Goal: Task Accomplishment & Management: Complete application form

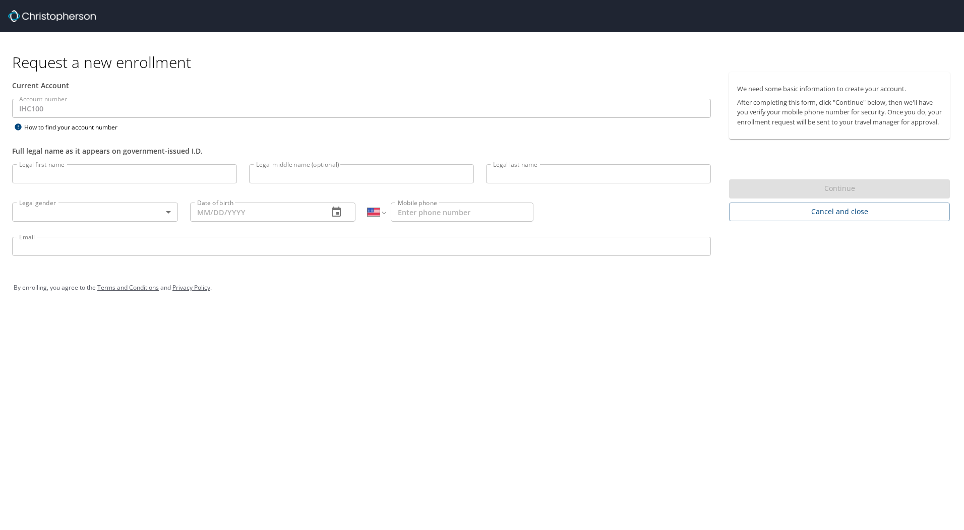
select select "US"
click at [105, 175] on input "Legal first name" at bounding box center [124, 173] width 225 height 19
type input "Lashele"
type input "Breanne"
type input "[PERSON_NAME]"
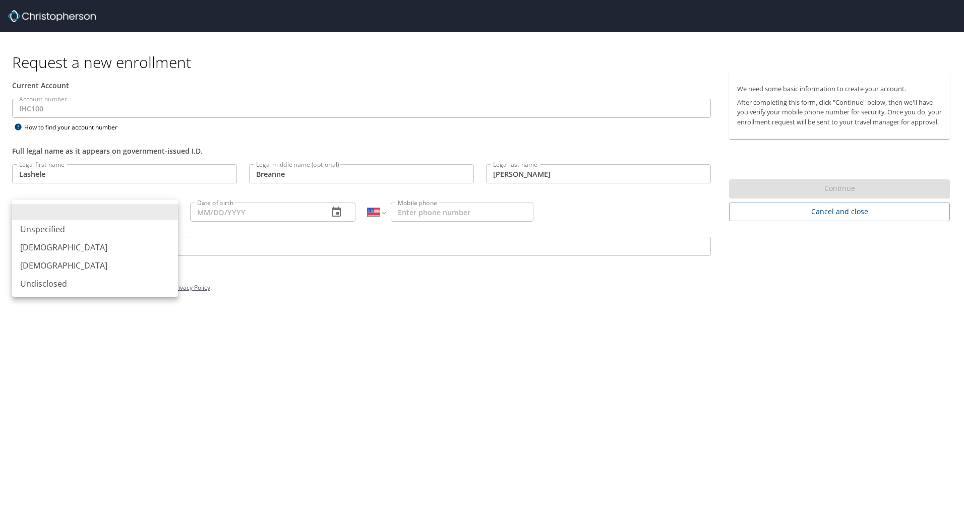
click at [171, 211] on body "Request a new enrollment Current Account Account number IHC100 Account number H…" at bounding box center [482, 265] width 964 height 530
click at [50, 270] on li "[DEMOGRAPHIC_DATA]" at bounding box center [95, 266] width 166 height 18
type input "[DEMOGRAPHIC_DATA]"
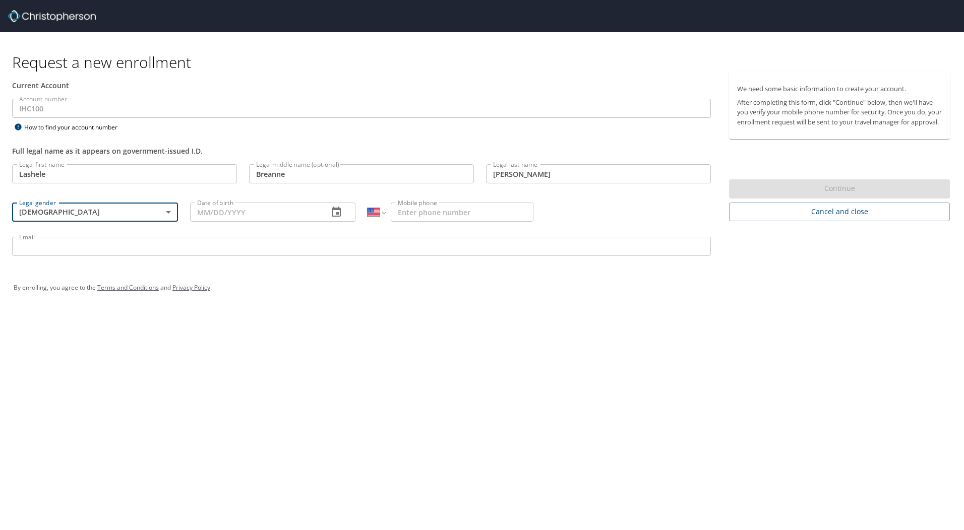
click at [256, 210] on input "Date of birth" at bounding box center [255, 212] width 131 height 19
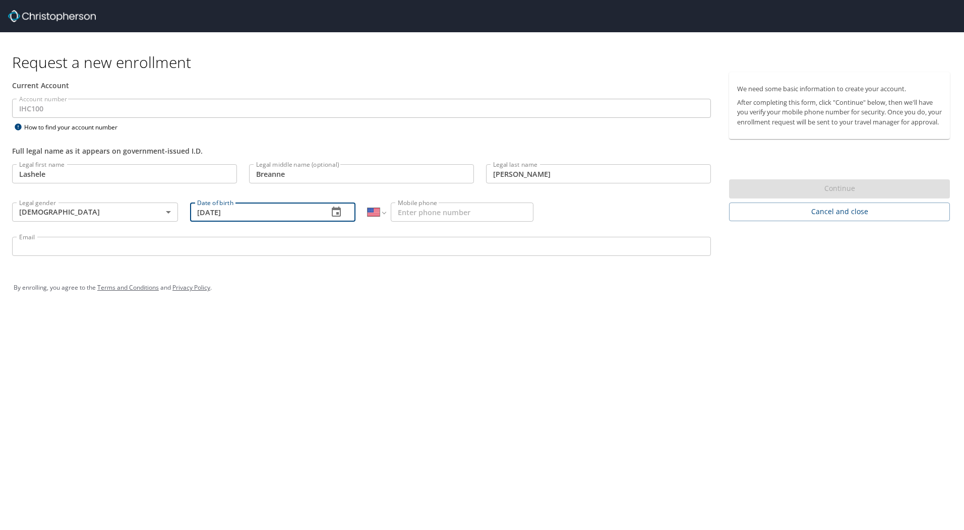
type input "[DATE]"
click at [470, 208] on input "Mobile phone" at bounding box center [462, 212] width 143 height 19
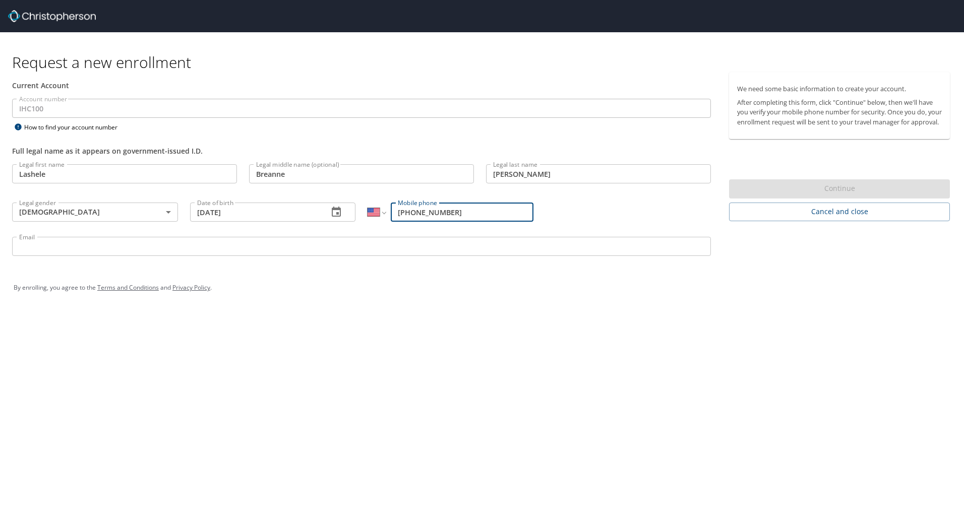
type input "[PHONE_NUMBER]"
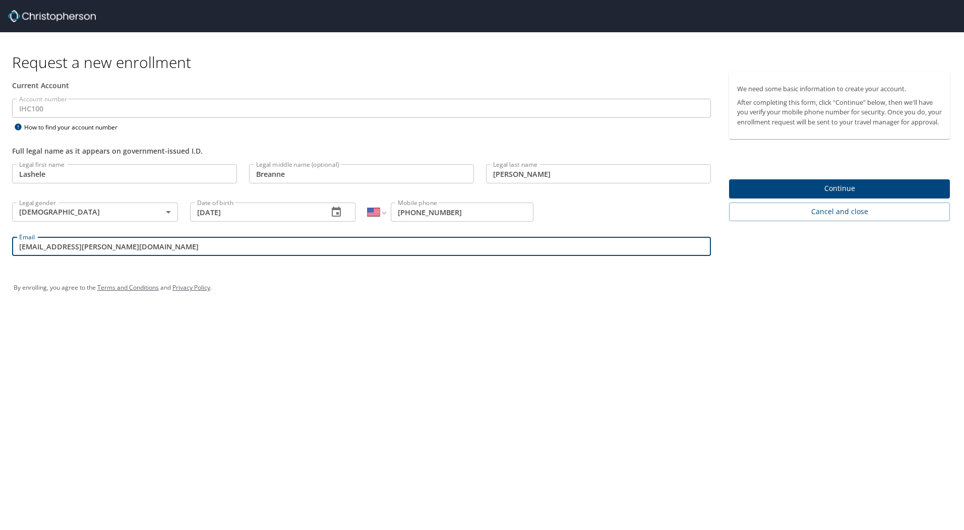
type input "[EMAIL_ADDRESS][PERSON_NAME][DOMAIN_NAME]"
click at [840, 192] on span "Continue" at bounding box center [839, 188] width 205 height 13
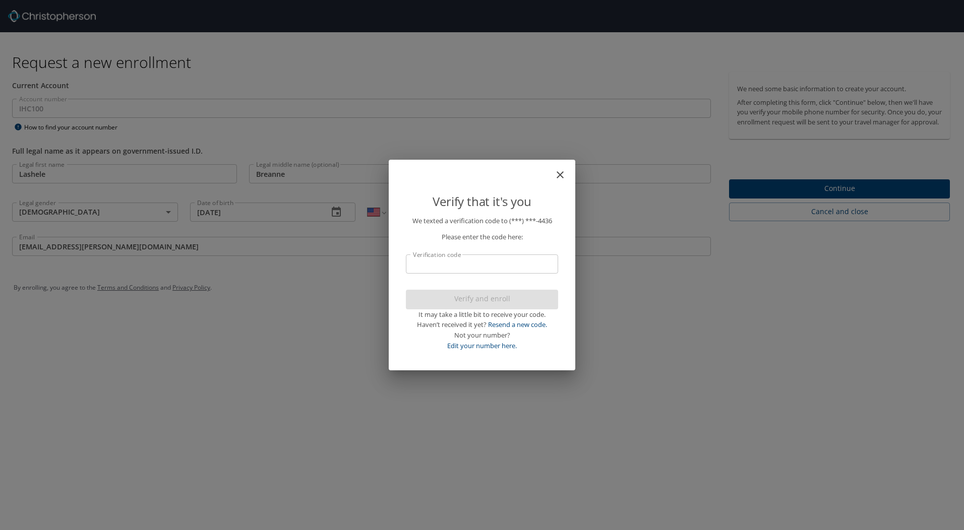
click at [482, 269] on input "Verification code" at bounding box center [482, 264] width 152 height 19
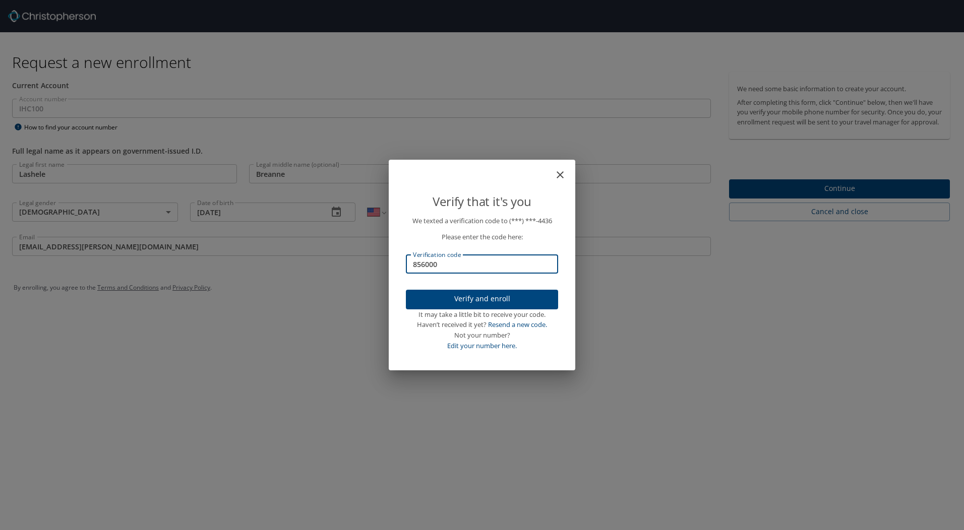
type input "856000"
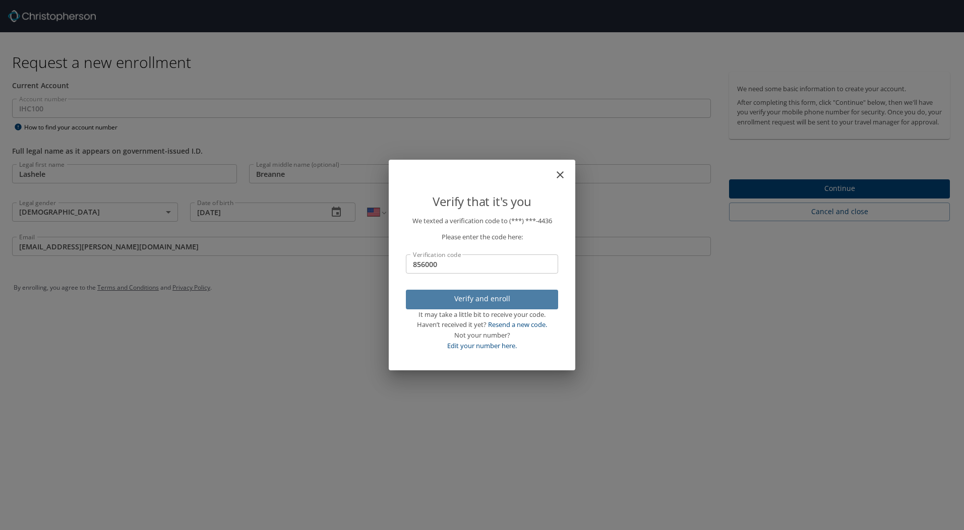
click at [485, 295] on span "Verify and enroll" at bounding box center [482, 299] width 136 height 13
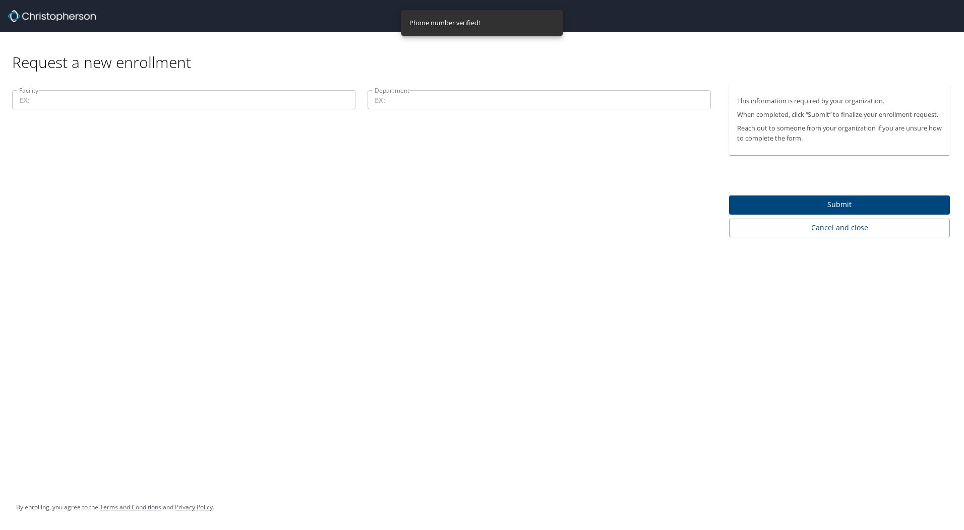
click at [153, 102] on input "Facility" at bounding box center [183, 99] width 343 height 19
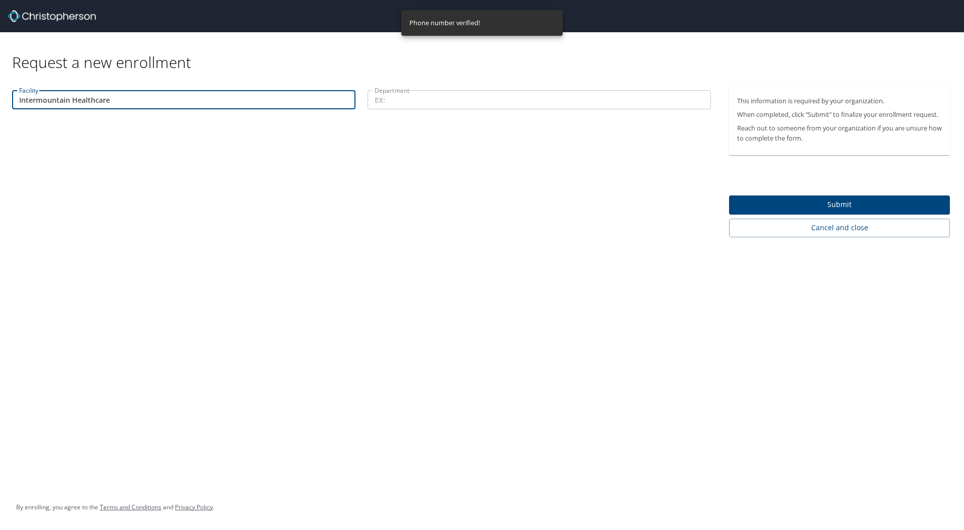
type input "Intermountain Healthcare"
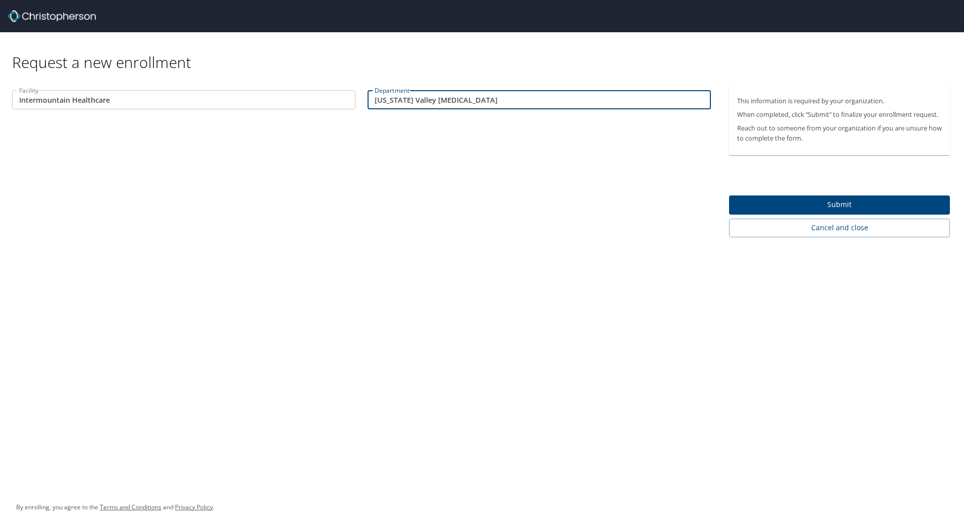
type input "[US_STATE] Valley [MEDICAL_DATA]"
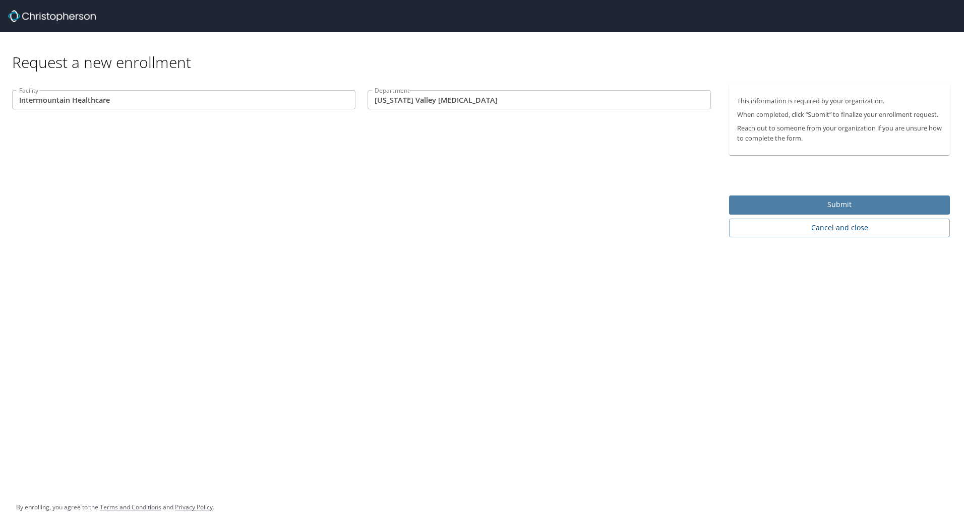
click at [846, 206] on span "Submit" at bounding box center [839, 205] width 205 height 13
